Goal: Information Seeking & Learning: Learn about a topic

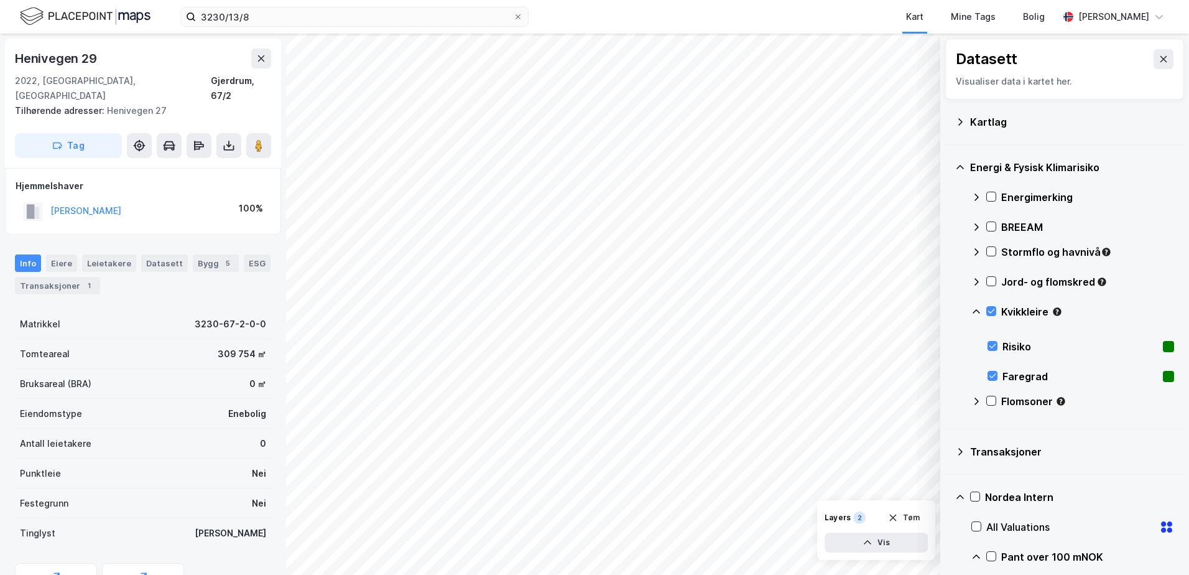
scroll to position [169, 0]
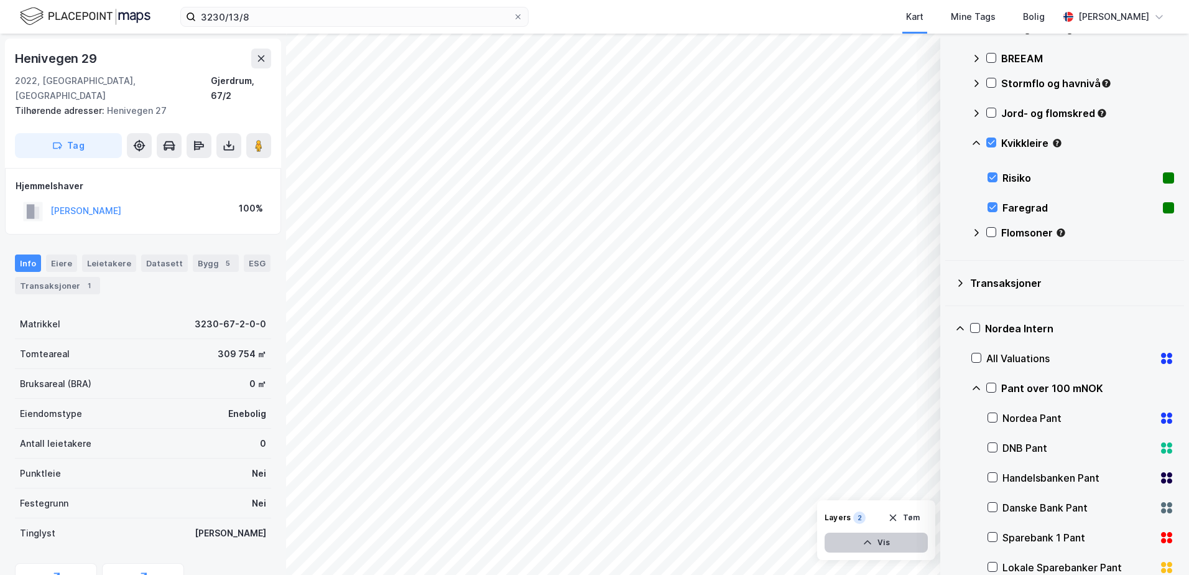
click at [906, 541] on button "Vis" at bounding box center [876, 543] width 103 height 20
click at [914, 516] on icon at bounding box center [916, 515] width 10 height 10
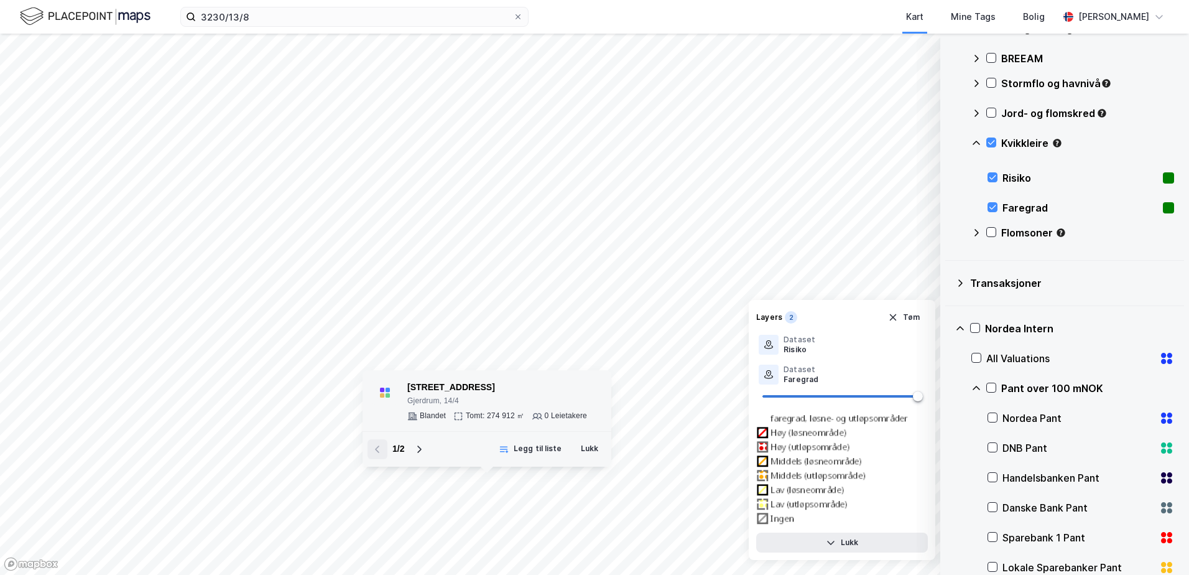
click at [454, 383] on div "[STREET_ADDRESS]" at bounding box center [497, 387] width 180 height 15
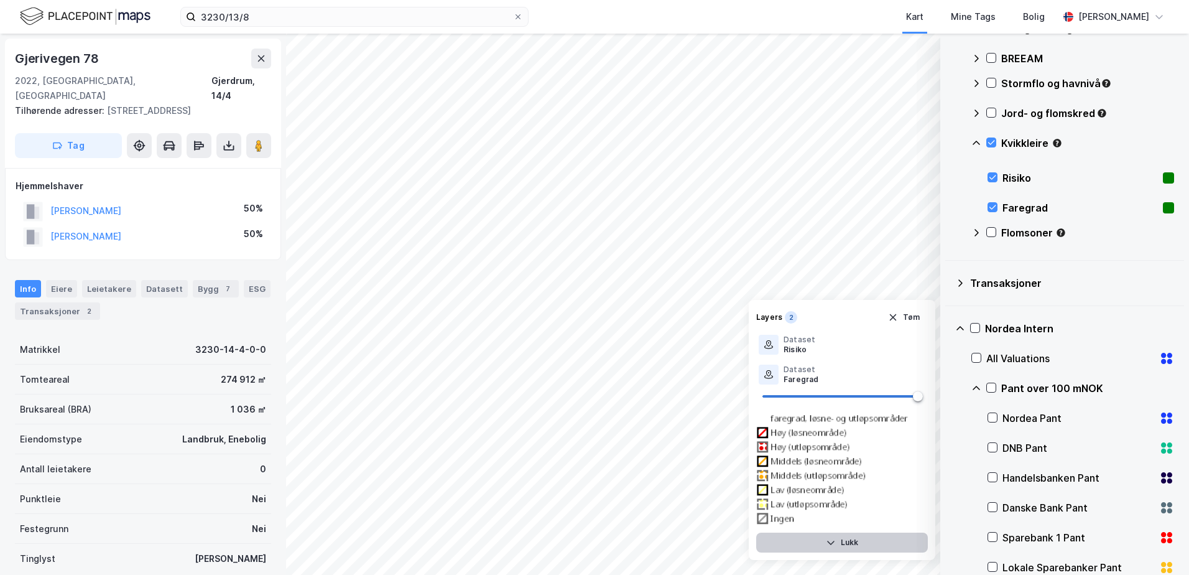
click at [879, 540] on button "Lukk" at bounding box center [842, 543] width 172 height 20
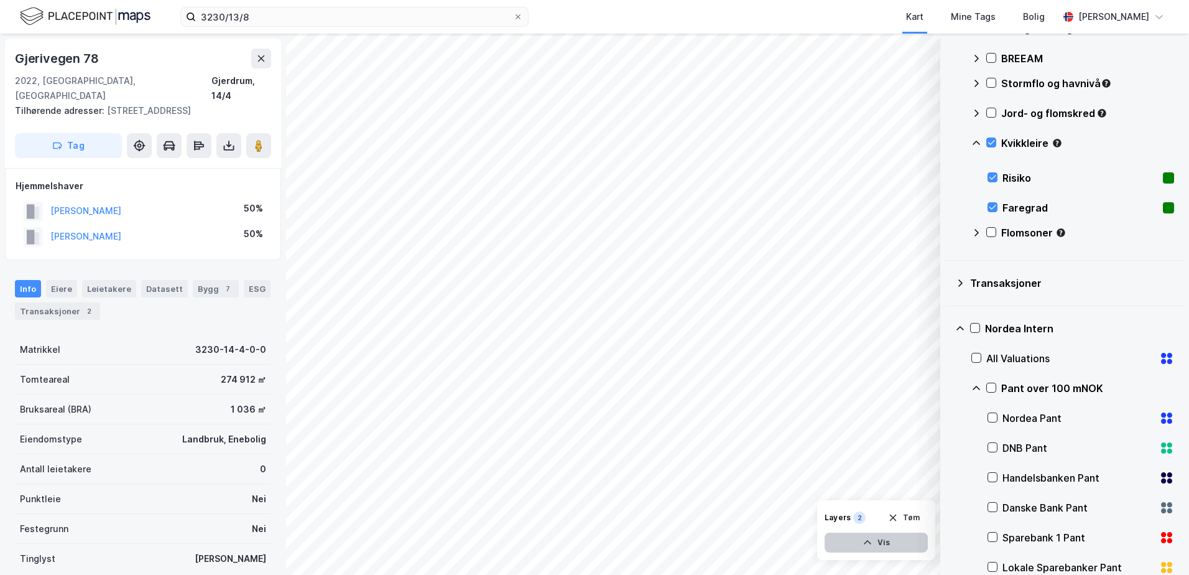
click at [917, 539] on button "Vis" at bounding box center [876, 543] width 103 height 20
click at [913, 514] on icon at bounding box center [915, 515] width 7 height 4
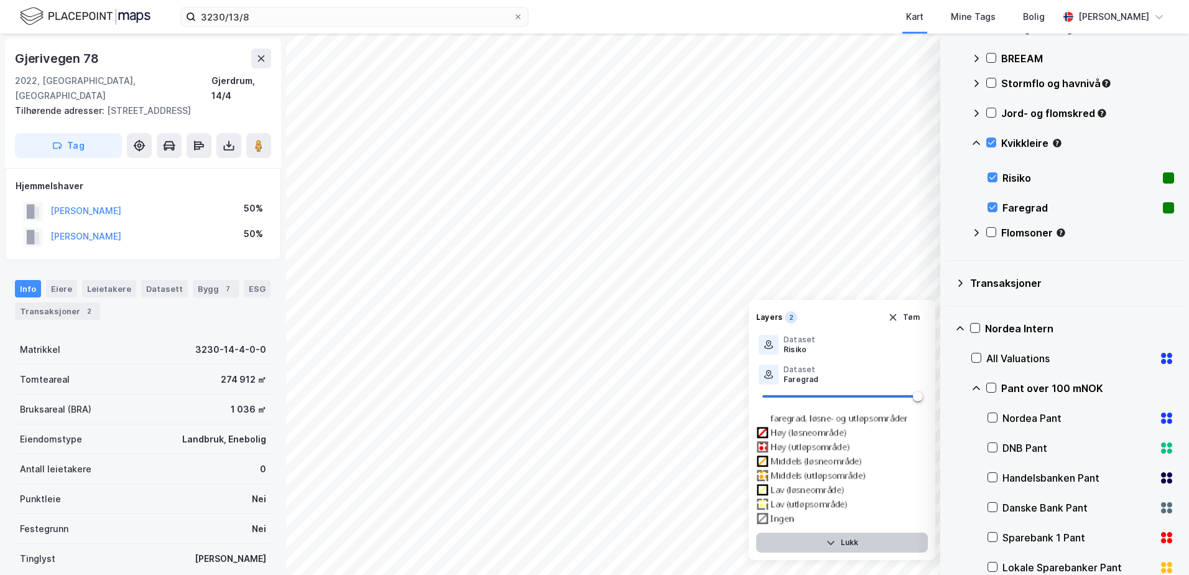
click at [862, 540] on button "Lukk" at bounding box center [842, 543] width 172 height 20
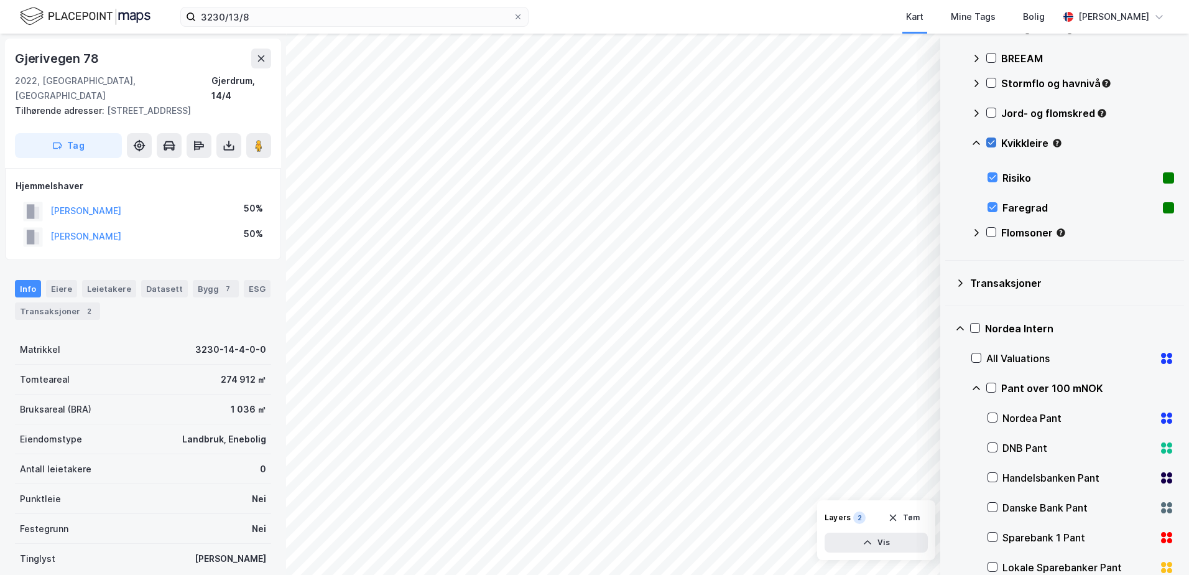
click at [993, 140] on icon at bounding box center [991, 142] width 9 height 9
click at [996, 140] on div at bounding box center [992, 142] width 10 height 10
